Goal: Check status

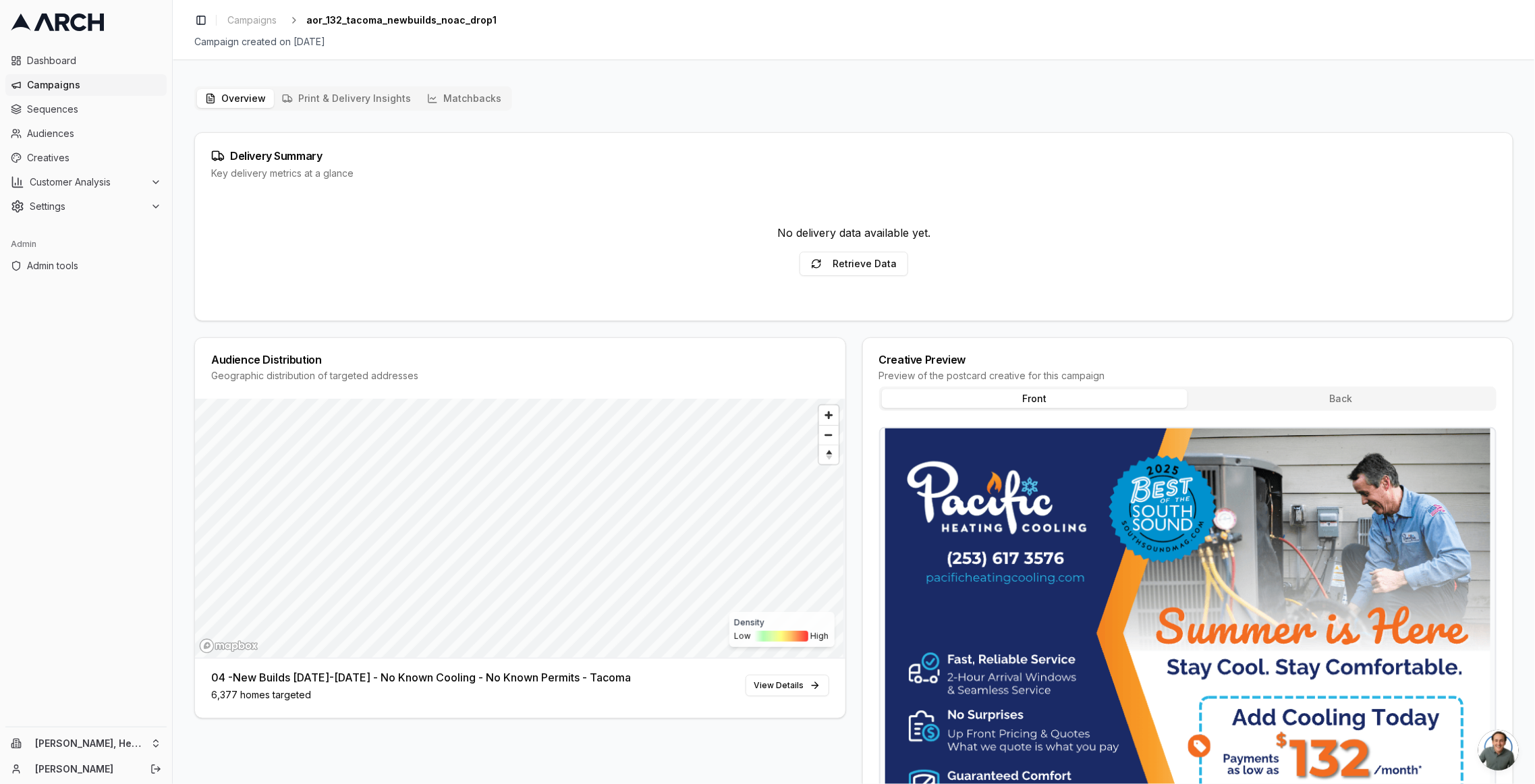
click at [846, 235] on div "No delivery data available yet." at bounding box center [853, 232] width 153 height 17
copy div "No delivery data available yet."
click at [103, 736] on html "Dashboard Campaigns Sequences Audiences Creatives Customer Analysis Settings Ad…" at bounding box center [768, 392] width 1535 height 784
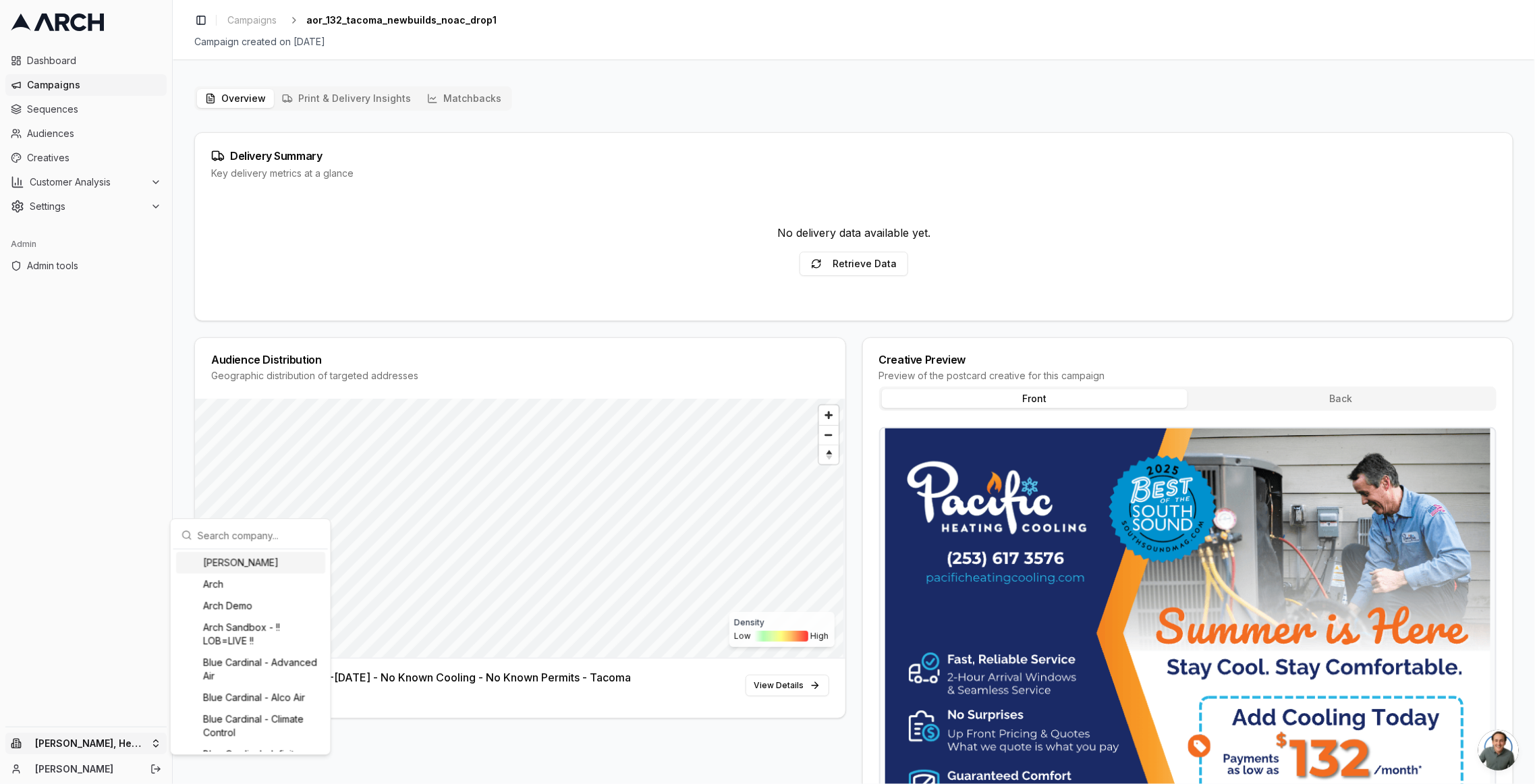
click at [260, 532] on input "text" at bounding box center [259, 535] width 122 height 27
type input "pacif"
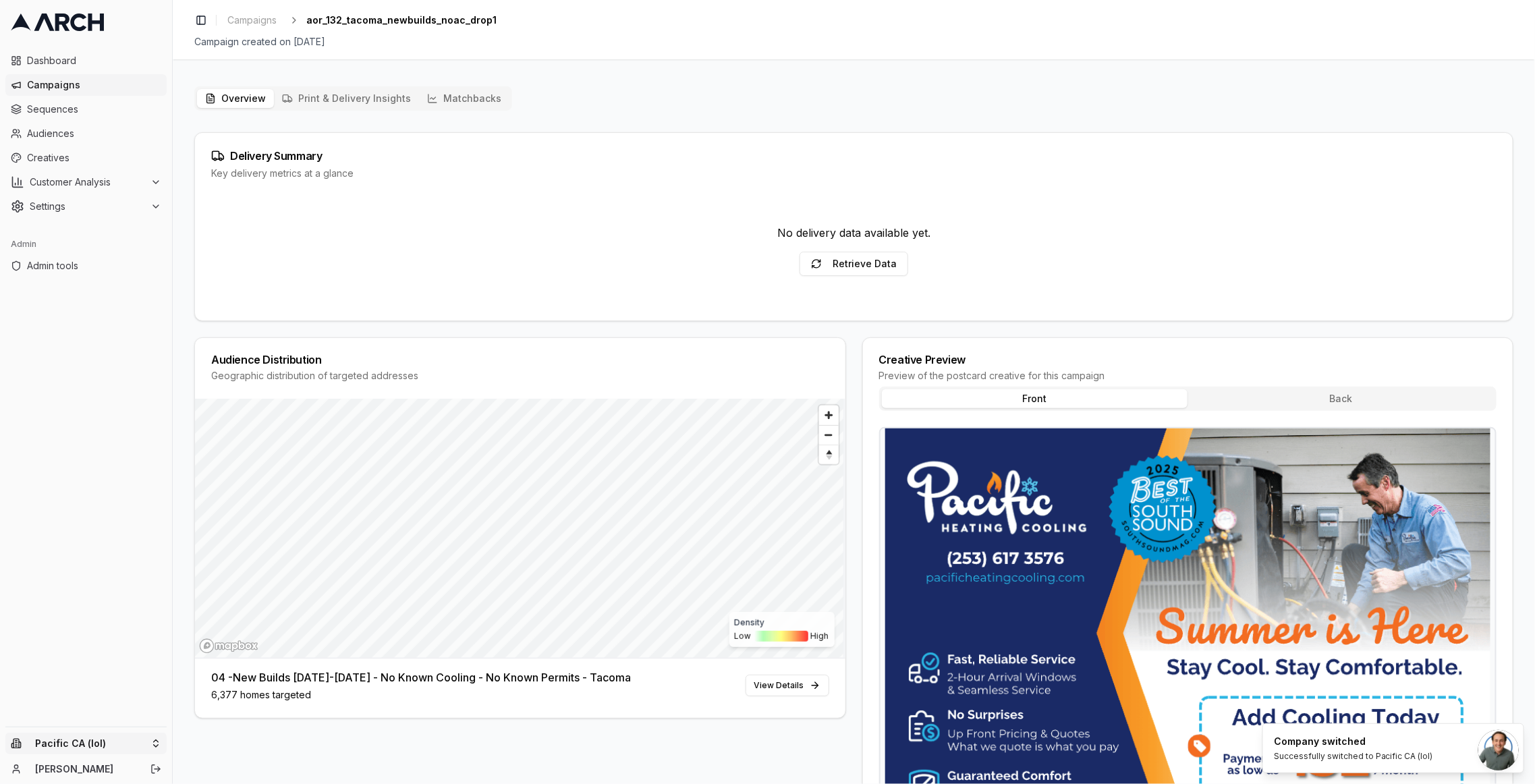
click at [99, 737] on html "Dashboard Campaigns Sequences Audiences Creatives Customer Analysis Settings Ad…" at bounding box center [768, 392] width 1535 height 784
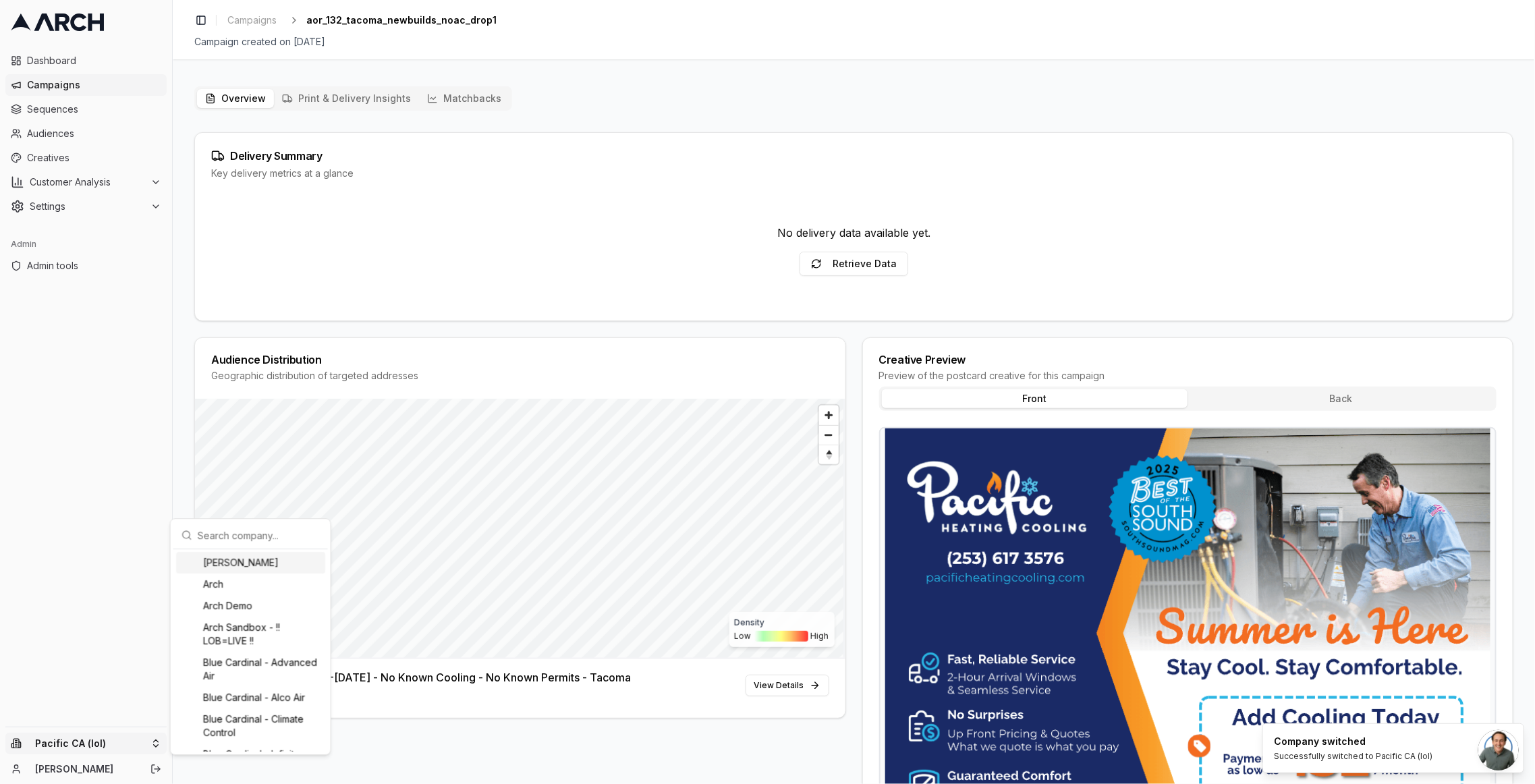
click at [236, 537] on input "text" at bounding box center [259, 535] width 122 height 27
type input "pacif"
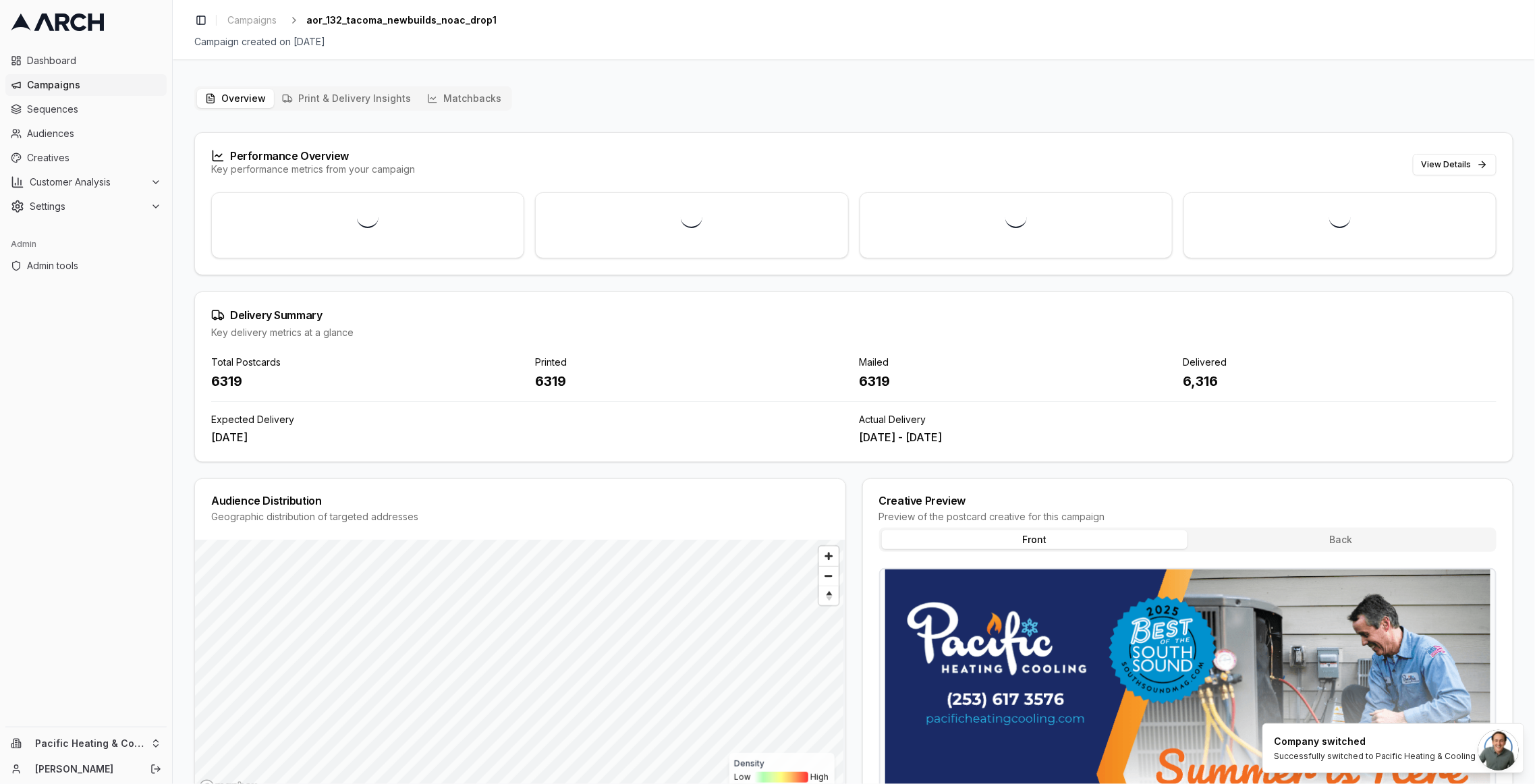
click at [842, 104] on div "Overview Print & Delivery Insights Matchbacks Performance Overview Key performa…" at bounding box center [854, 541] width 1319 height 910
